Goal: Transaction & Acquisition: Purchase product/service

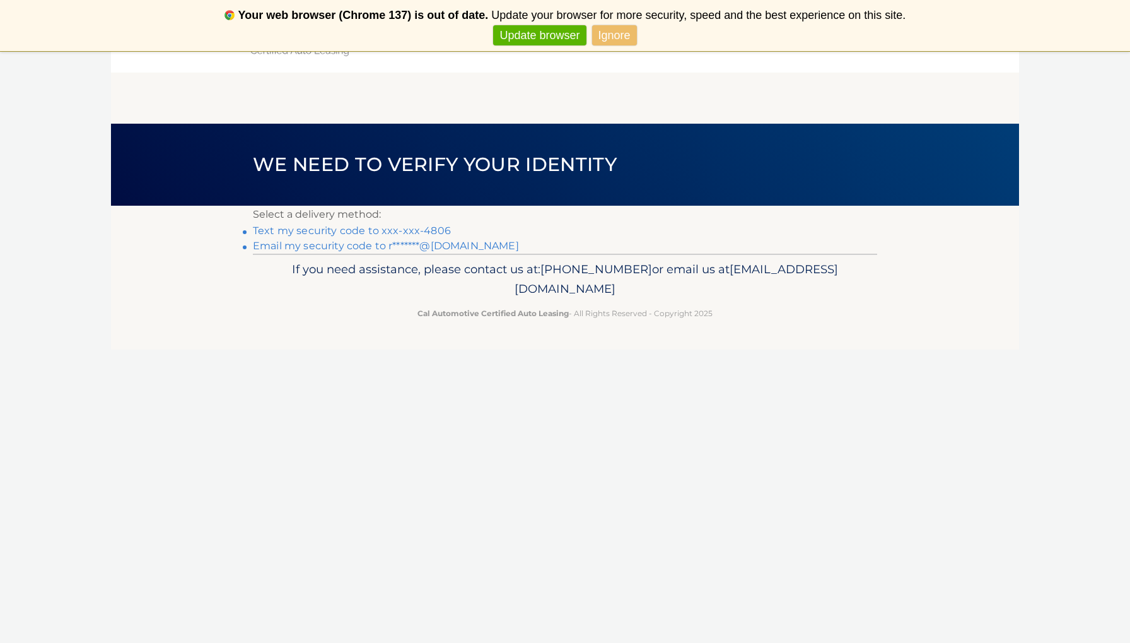
click at [413, 228] on link "Text my security code to xxx-xxx-4806" at bounding box center [352, 231] width 198 height 12
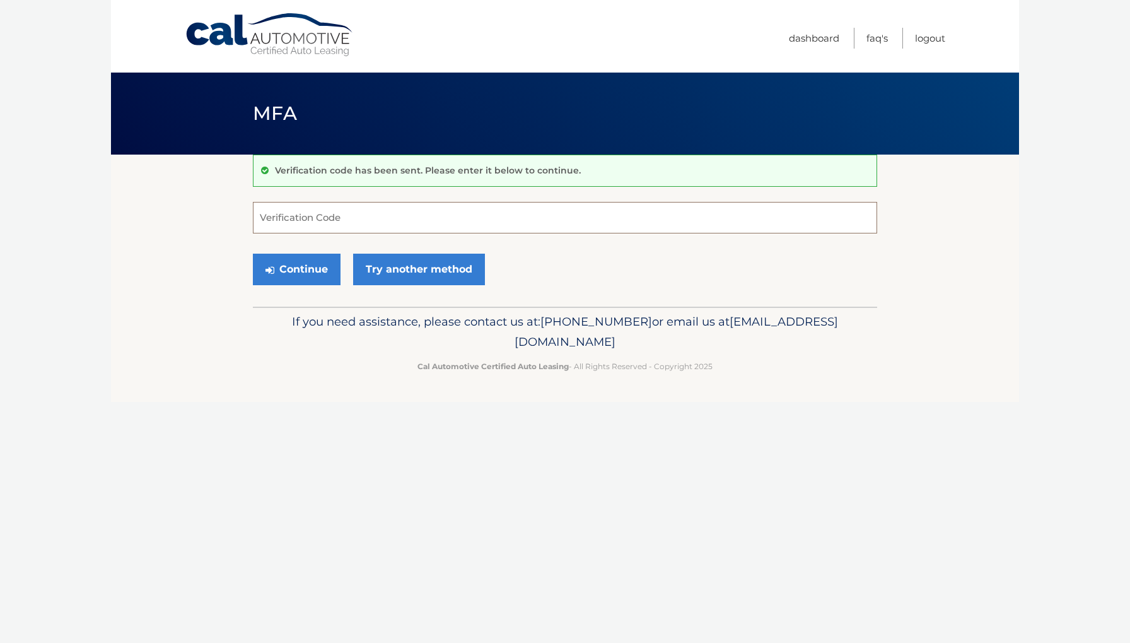
click at [415, 225] on input "Verification Code" at bounding box center [565, 218] width 624 height 32
type input "498865"
click at [329, 262] on button "Continue" at bounding box center [297, 270] width 88 height 32
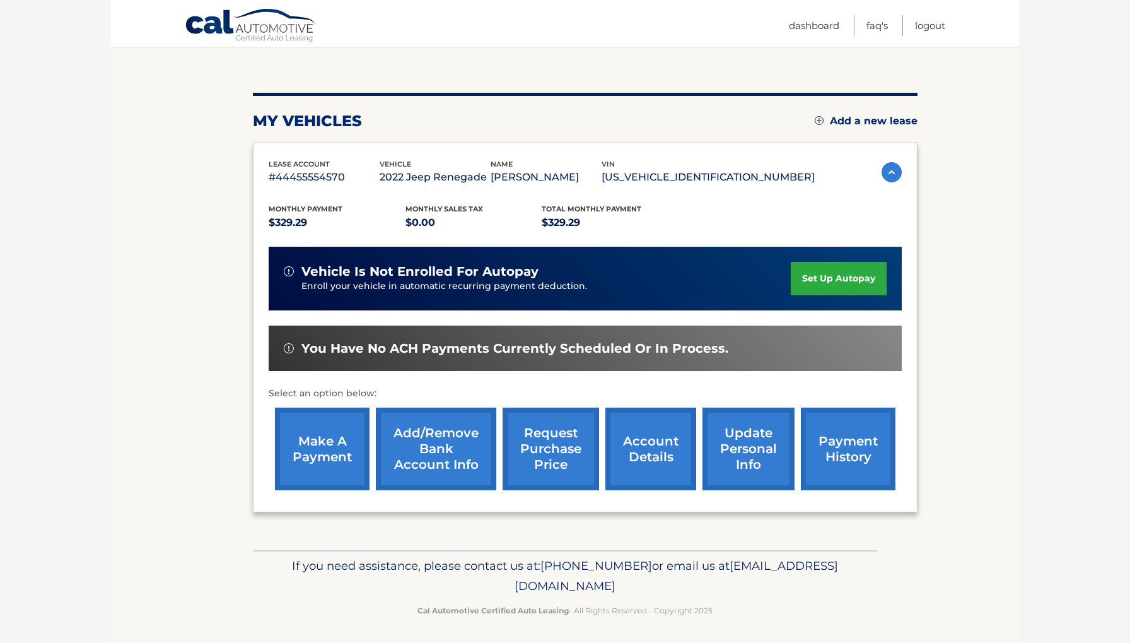
scroll to position [121, 0]
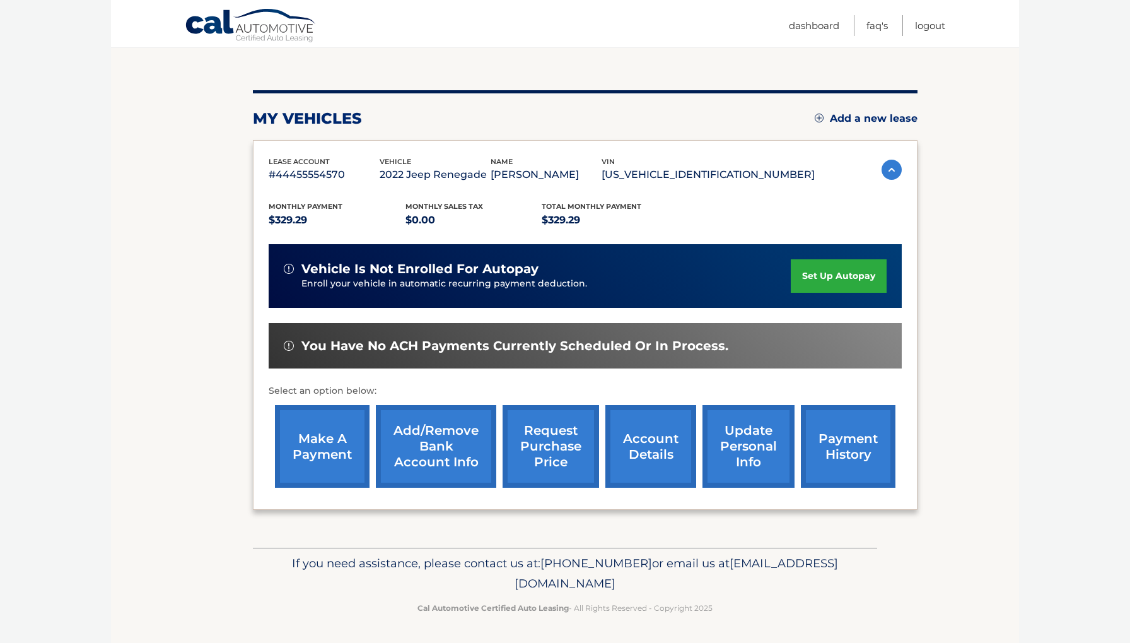
click at [324, 435] on link "make a payment" at bounding box center [322, 446] width 95 height 83
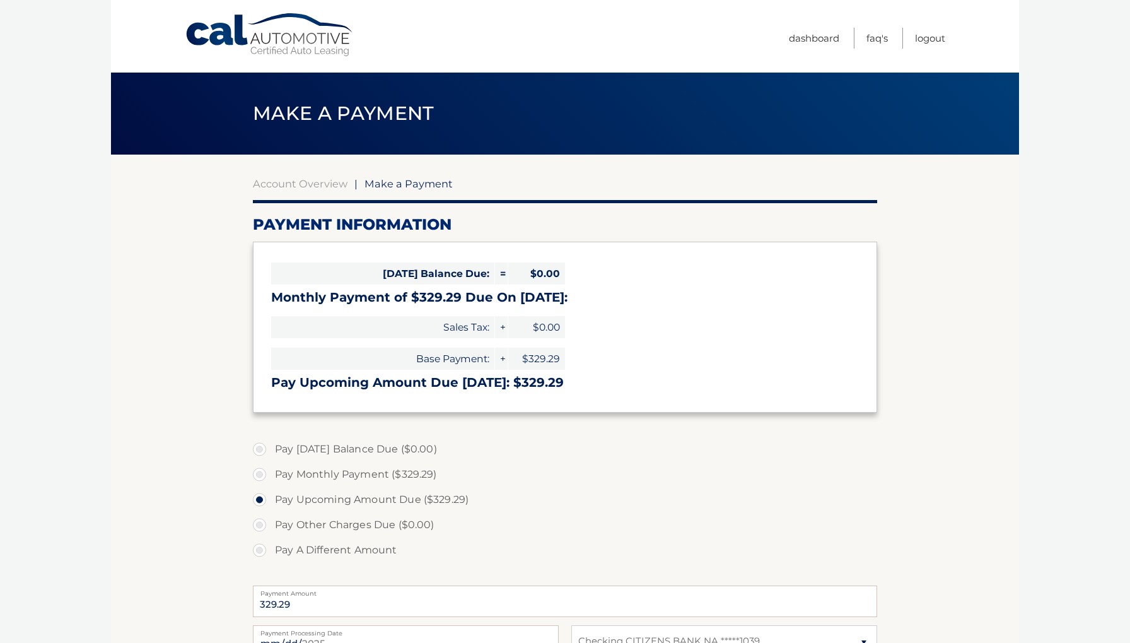
select select "NWQ5NThkNzktNDhlMi00Y2Y0LWIyN2QtZGQyYjFkOGFiZGZm"
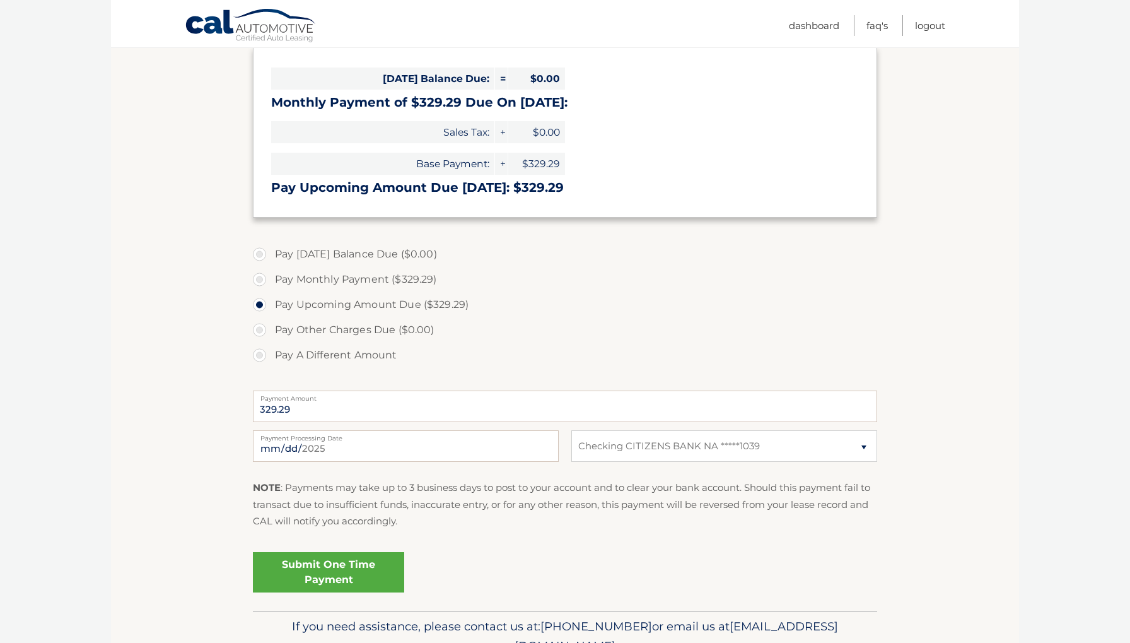
scroll to position [259, 0]
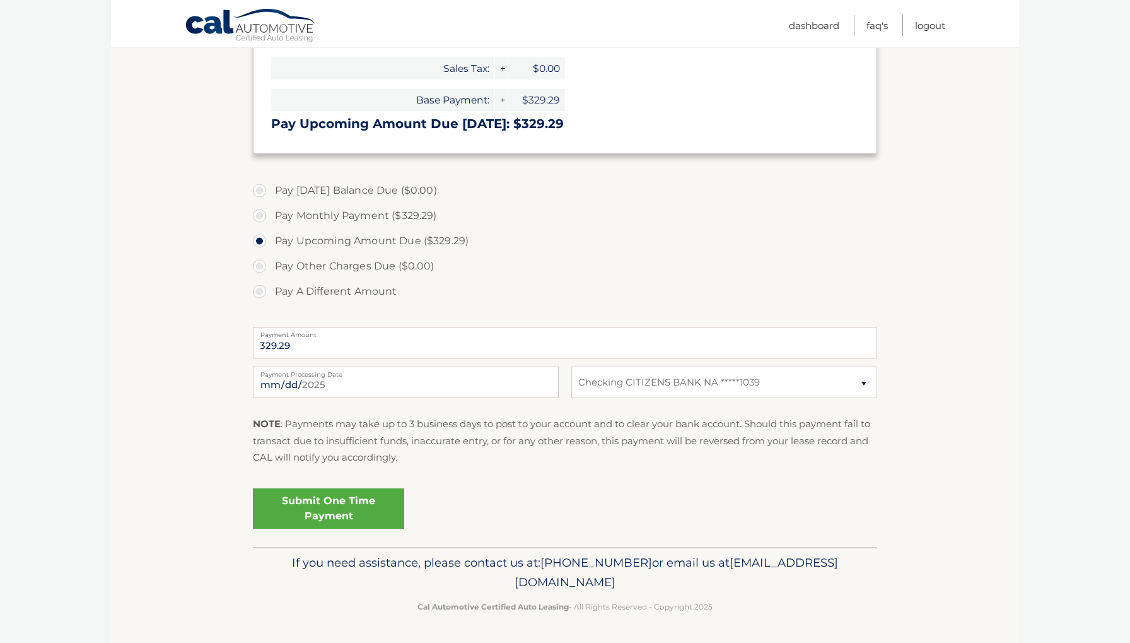
click at [330, 503] on link "Submit One Time Payment" at bounding box center [328, 508] width 151 height 40
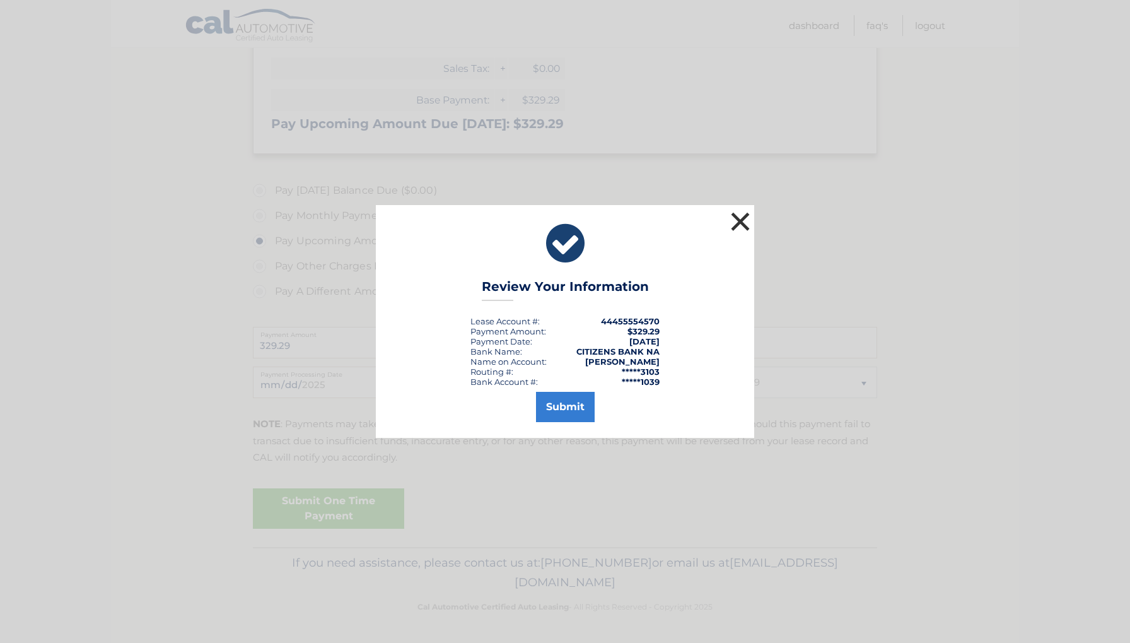
drag, startPoint x: 732, startPoint y: 224, endPoint x: 732, endPoint y: 231, distance: 6.9
click at [732, 229] on button "×" at bounding box center [740, 221] width 25 height 25
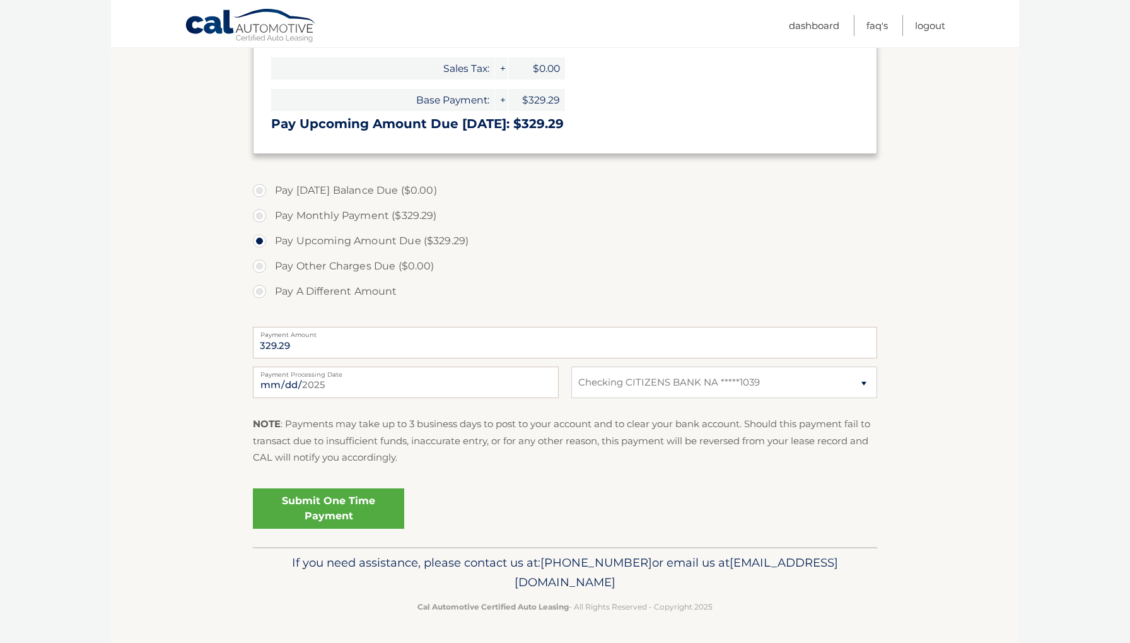
click at [368, 493] on link "Submit One Time Payment" at bounding box center [328, 508] width 151 height 40
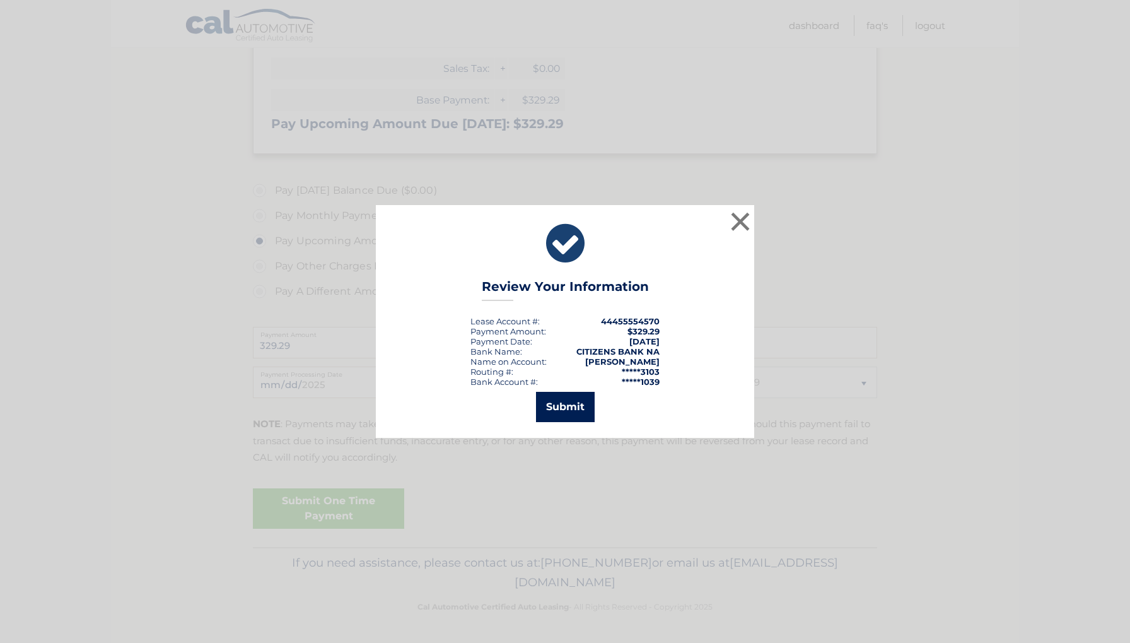
click at [568, 409] on button "Submit" at bounding box center [565, 407] width 59 height 30
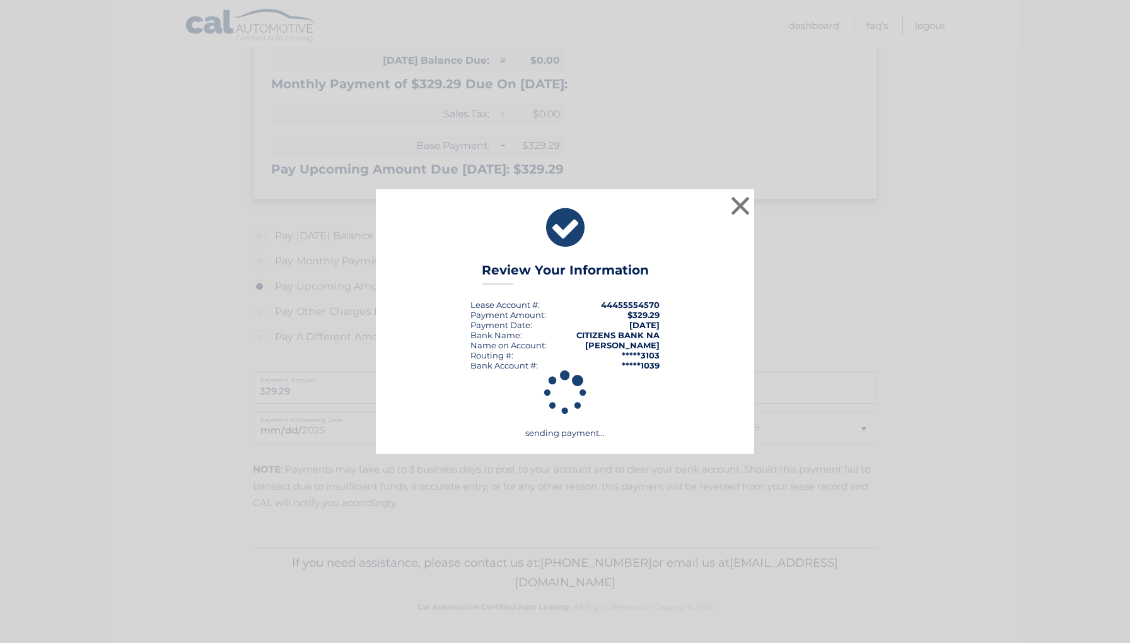
scroll to position [213, 0]
drag, startPoint x: 1097, startPoint y: 1, endPoint x: 1098, endPoint y: -6, distance: 6.4
click at [1098, 0] on html "× Review Your Information Lease Account #: 44455554570 Payment Amount: $329.29 …" at bounding box center [565, 108] width 1130 height 643
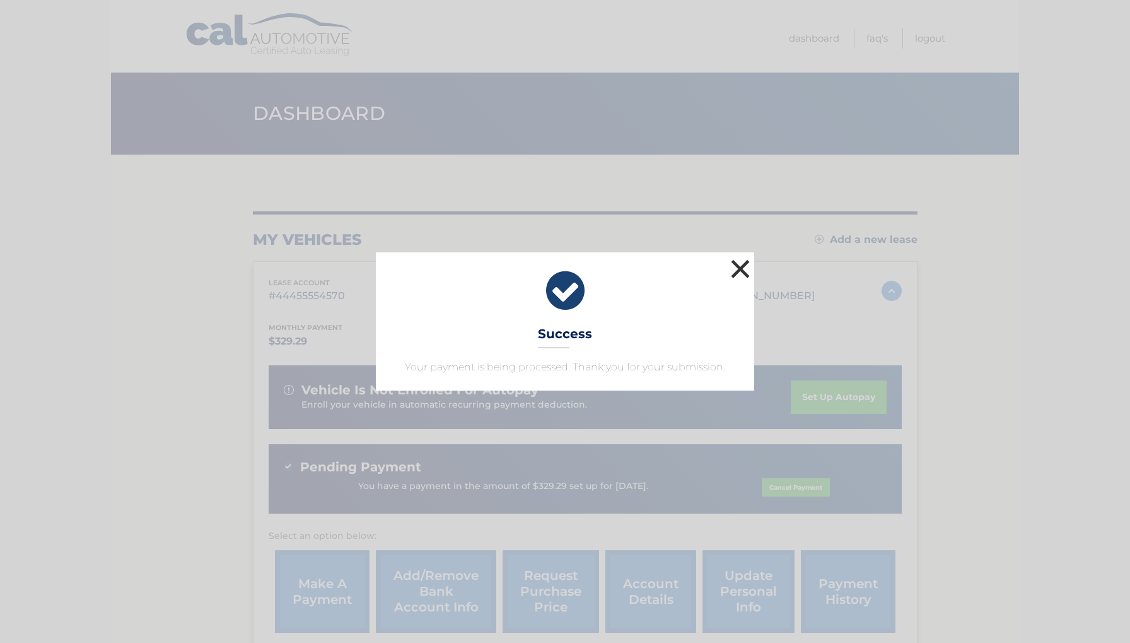
click at [740, 263] on button "×" at bounding box center [740, 268] width 25 height 25
